Goal: Use online tool/utility: Utilize a website feature to perform a specific function

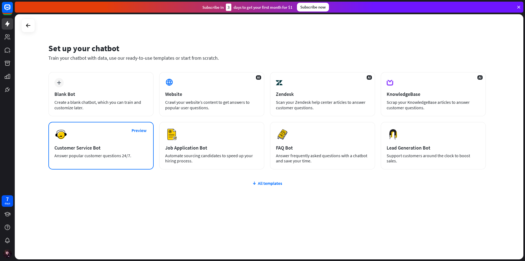
click at [103, 158] on div "Preview Customer Service Bot Answer popular customer questions 24/7." at bounding box center [100, 146] width 105 height 48
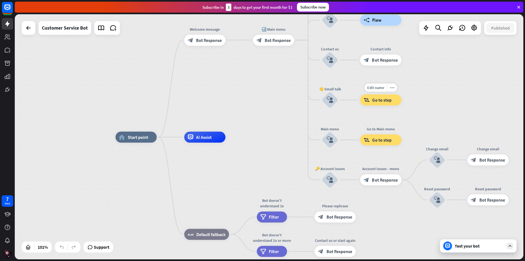
click at [373, 100] on span "Go to step" at bounding box center [381, 99] width 19 height 5
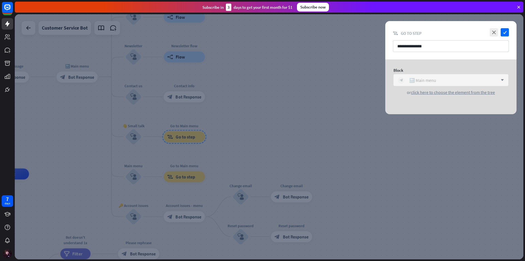
click at [428, 83] on div "block_bot_response 🔙 Main menu" at bounding box center [448, 80] width 100 height 7
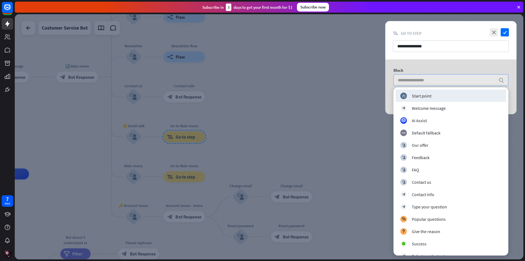
click at [428, 83] on input "search" at bounding box center [447, 79] width 98 height 11
click at [356, 111] on div at bounding box center [269, 136] width 509 height 245
